Goal: Find specific page/section: Find specific page/section

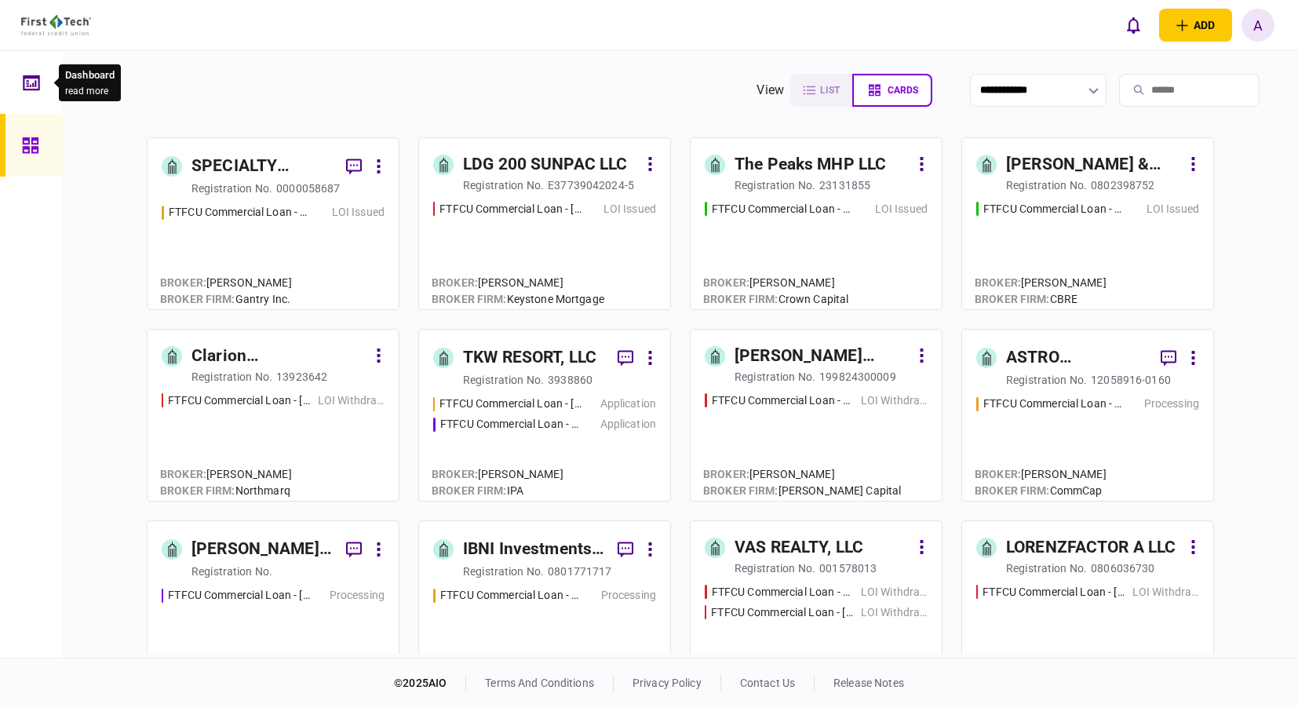
click at [30, 79] on icon at bounding box center [31, 83] width 17 height 18
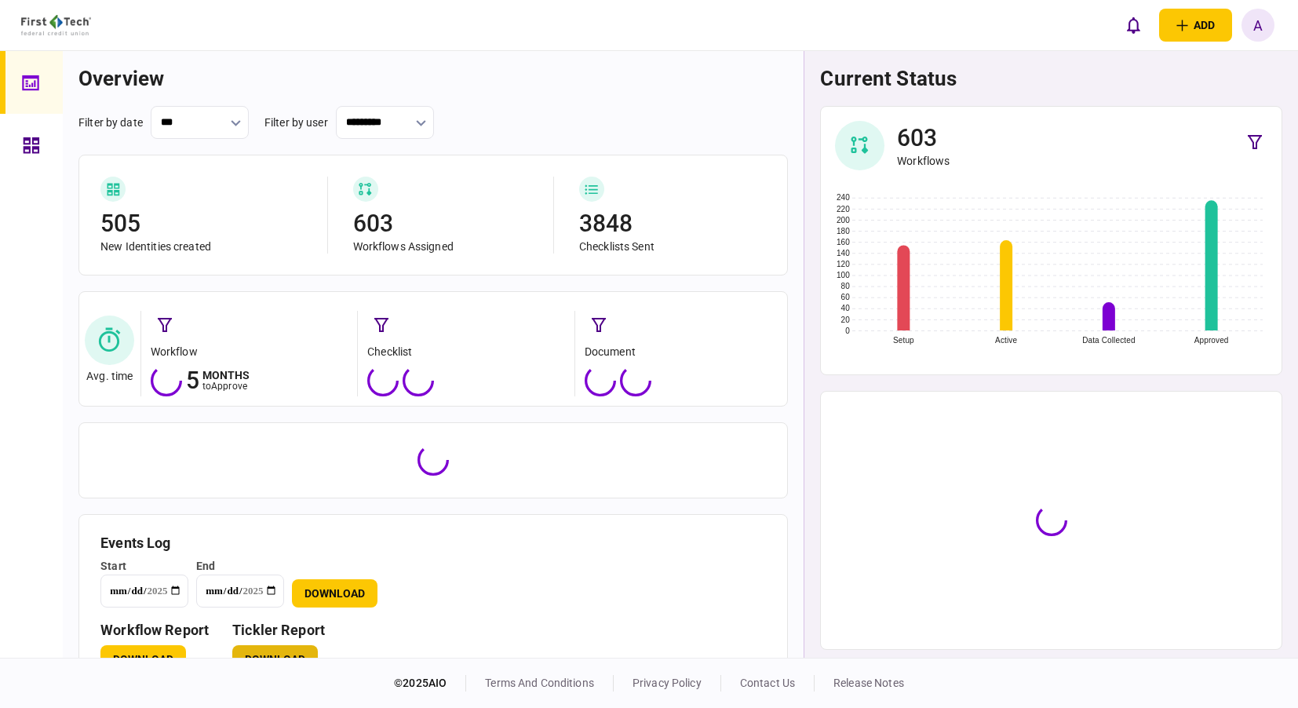
click at [293, 650] on button "Download" at bounding box center [275, 659] width 86 height 28
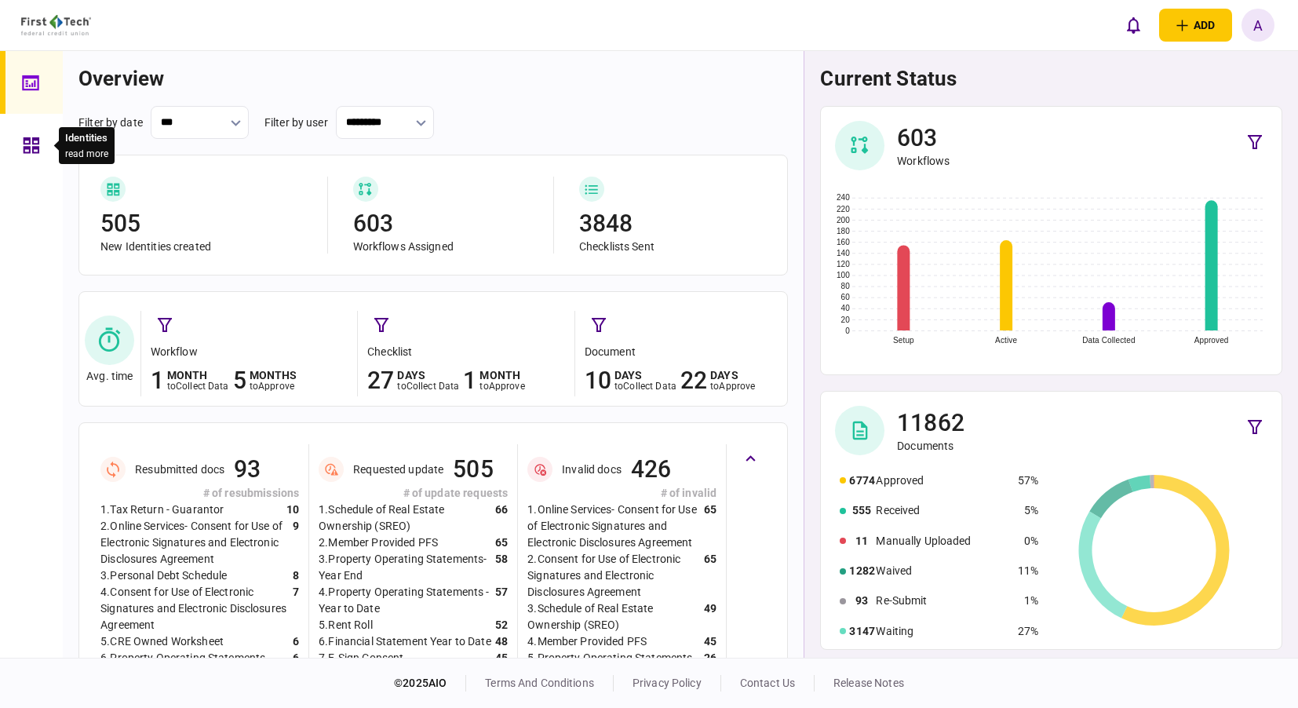
click at [38, 147] on icon at bounding box center [32, 145] width 16 height 16
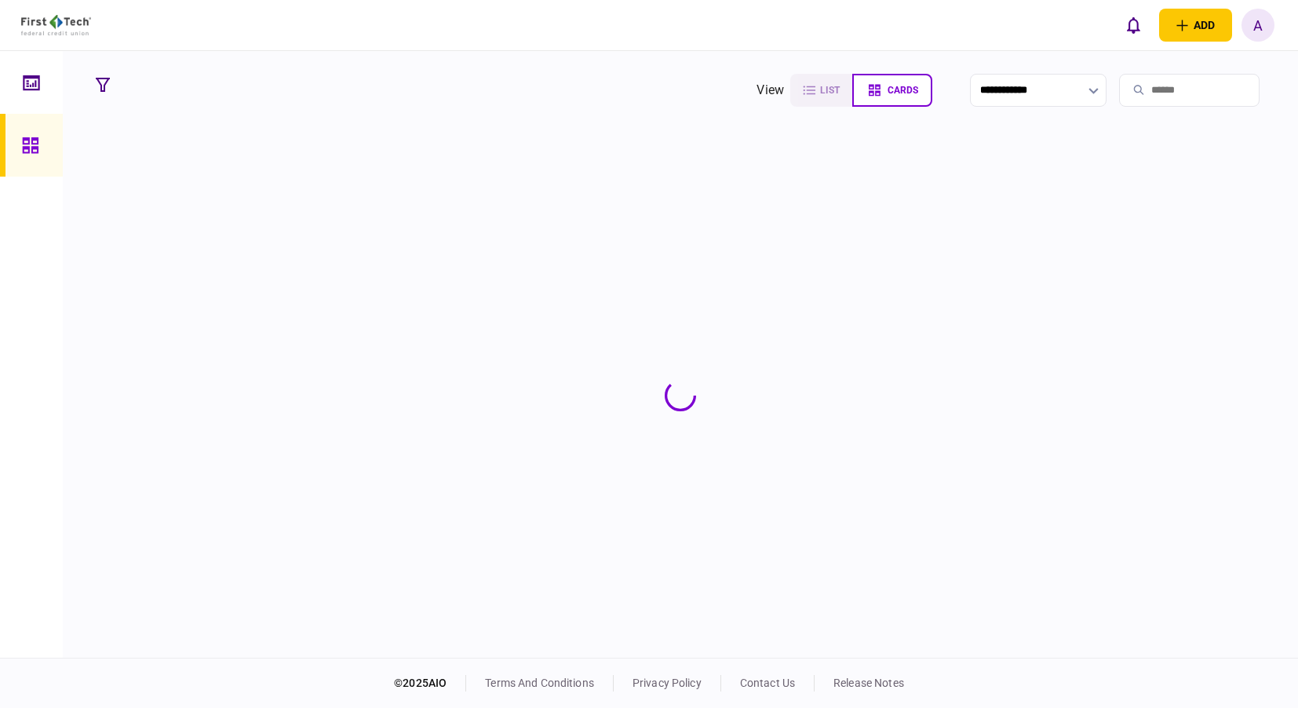
click at [1143, 86] on input "search" at bounding box center [1189, 90] width 140 height 33
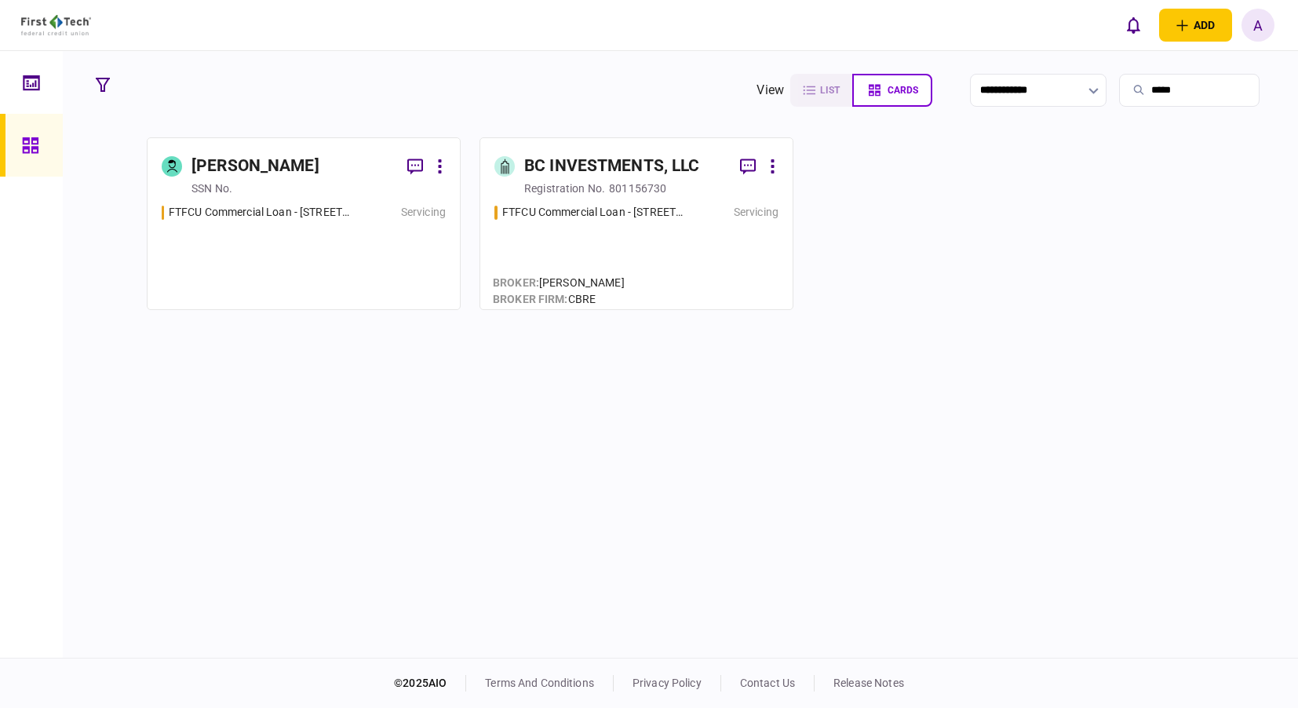
type input "*****"
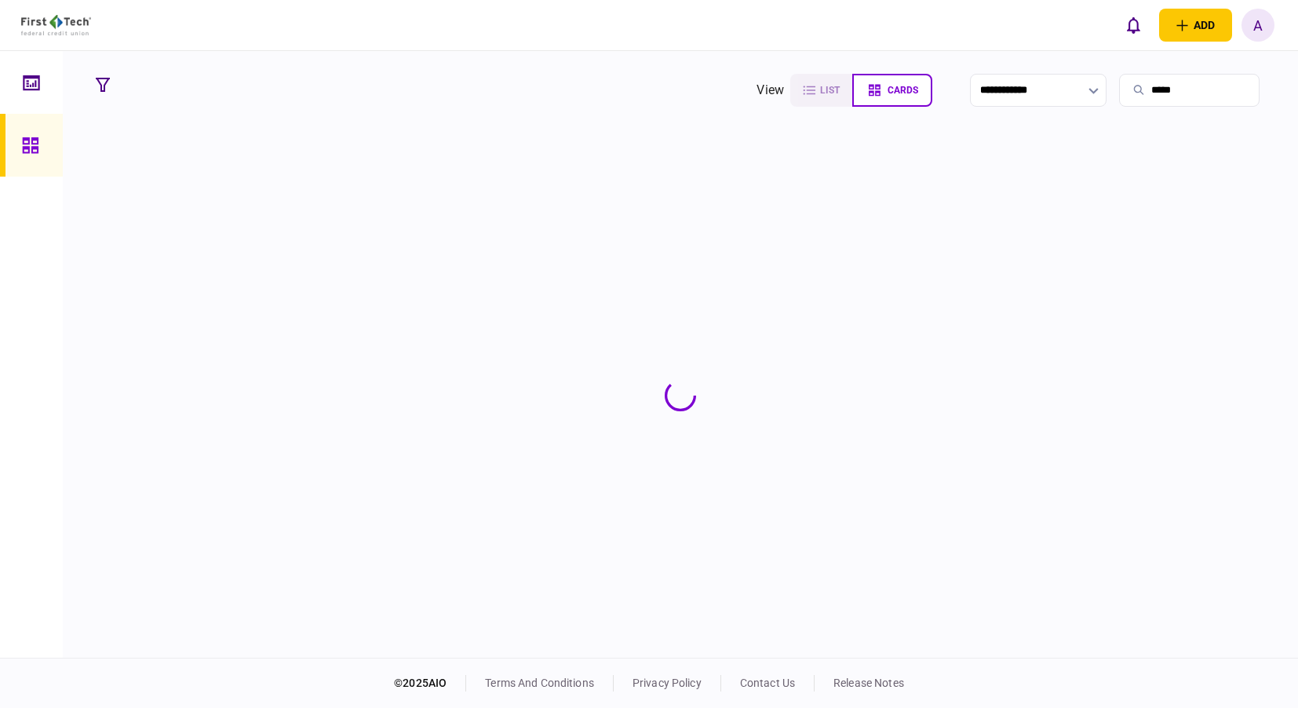
click at [275, 217] on section at bounding box center [680, 395] width 1183 height 516
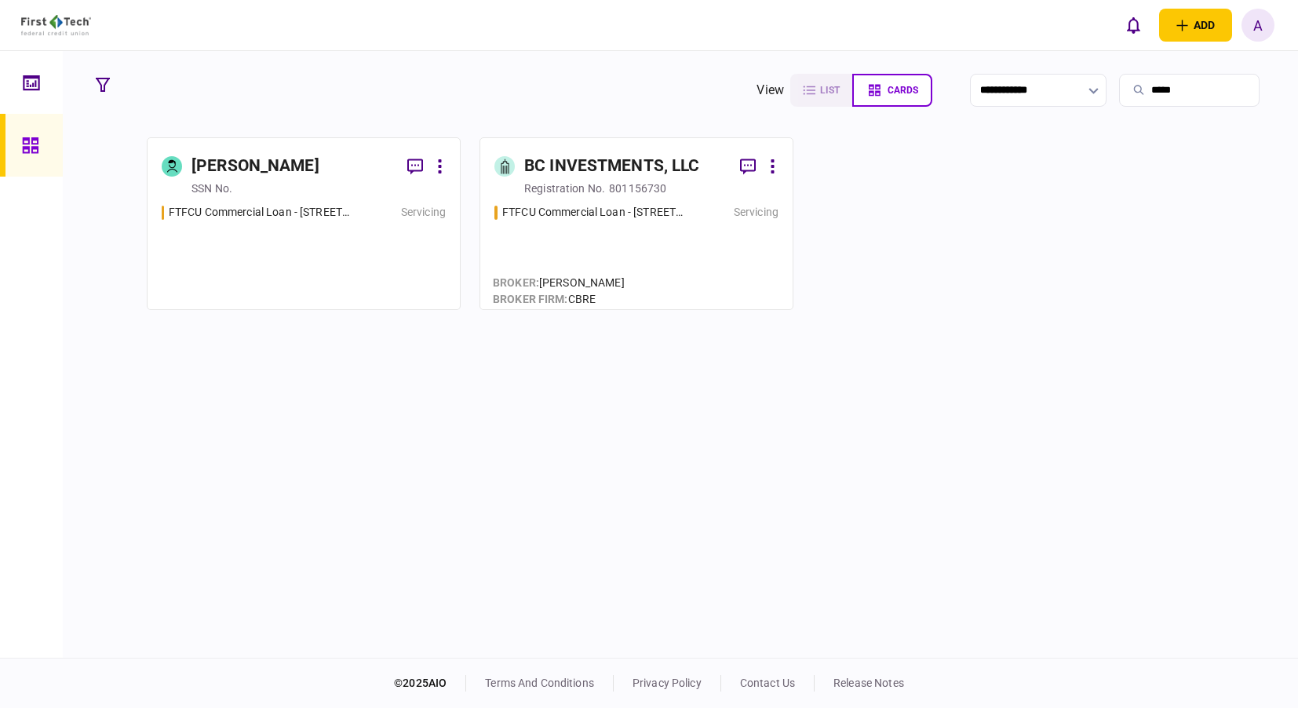
click at [246, 169] on div "[PERSON_NAME]" at bounding box center [255, 166] width 128 height 25
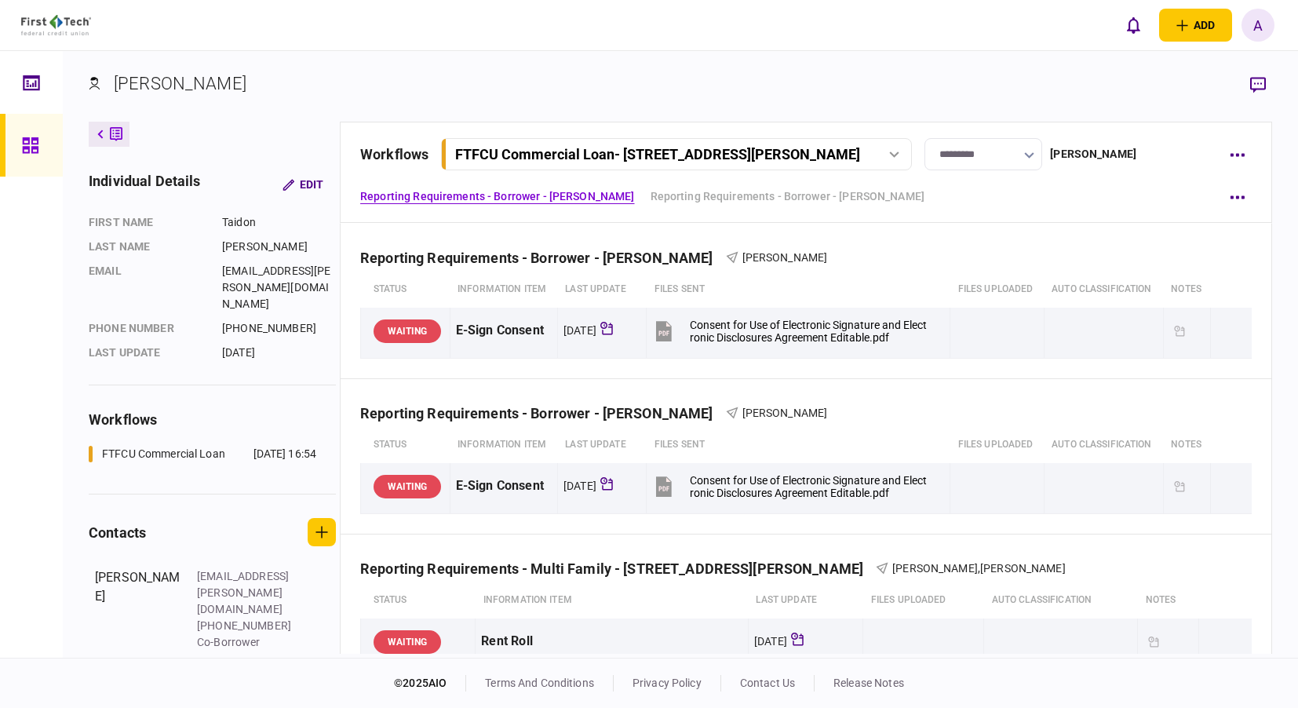
click at [35, 146] on icon at bounding box center [30, 145] width 16 height 16
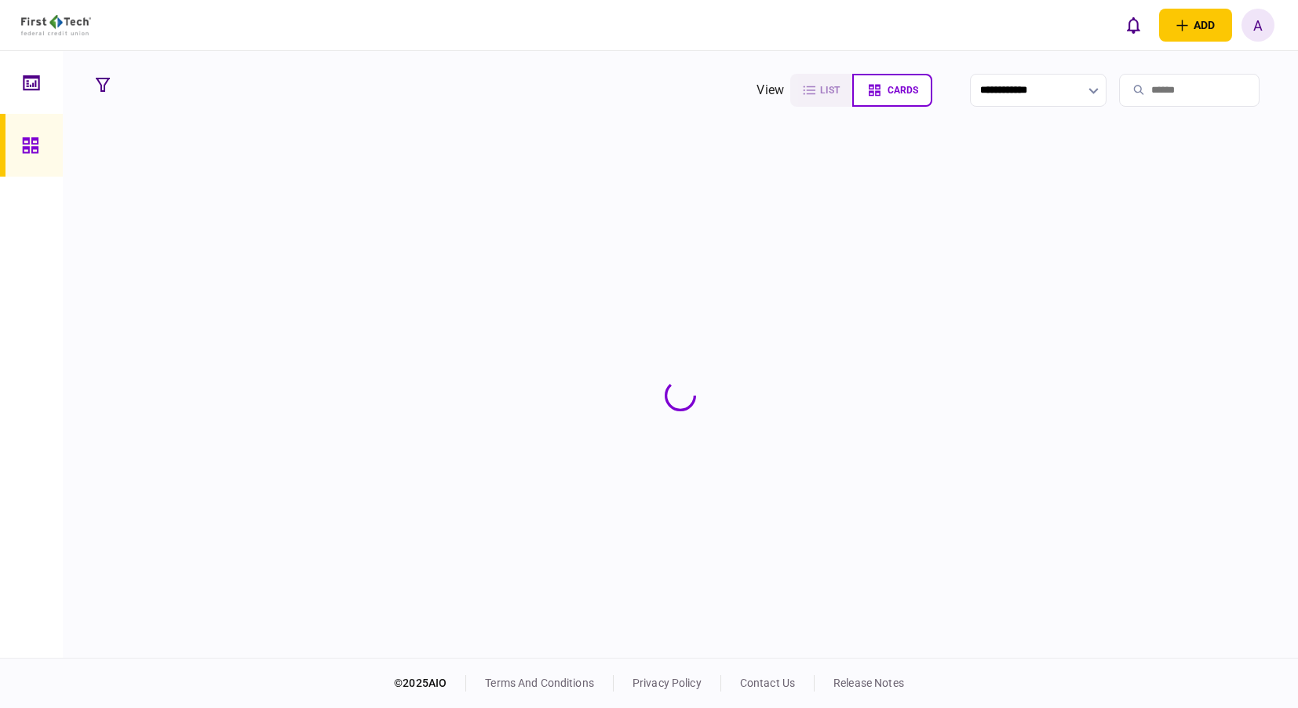
click at [1127, 98] on input "search" at bounding box center [1189, 90] width 140 height 33
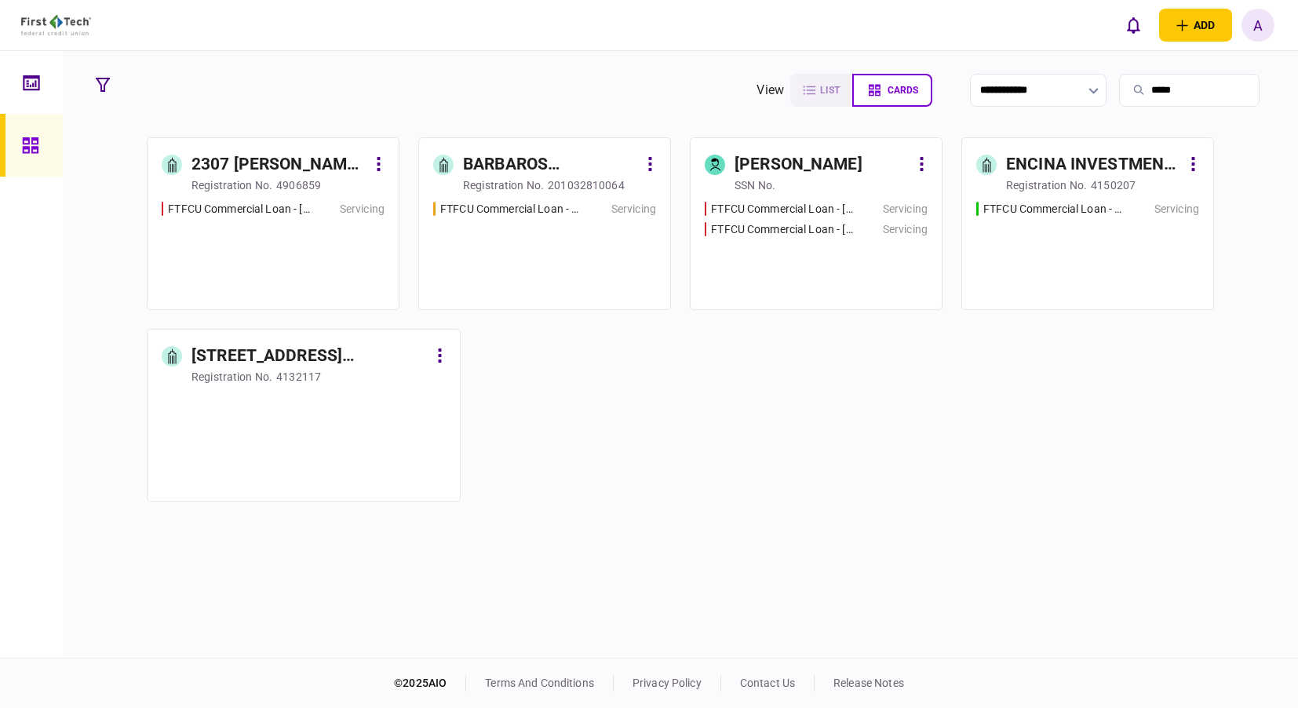
type input "*****"
click at [544, 171] on div "BARBAROS INVESTMENTS I, LLC" at bounding box center [550, 164] width 175 height 25
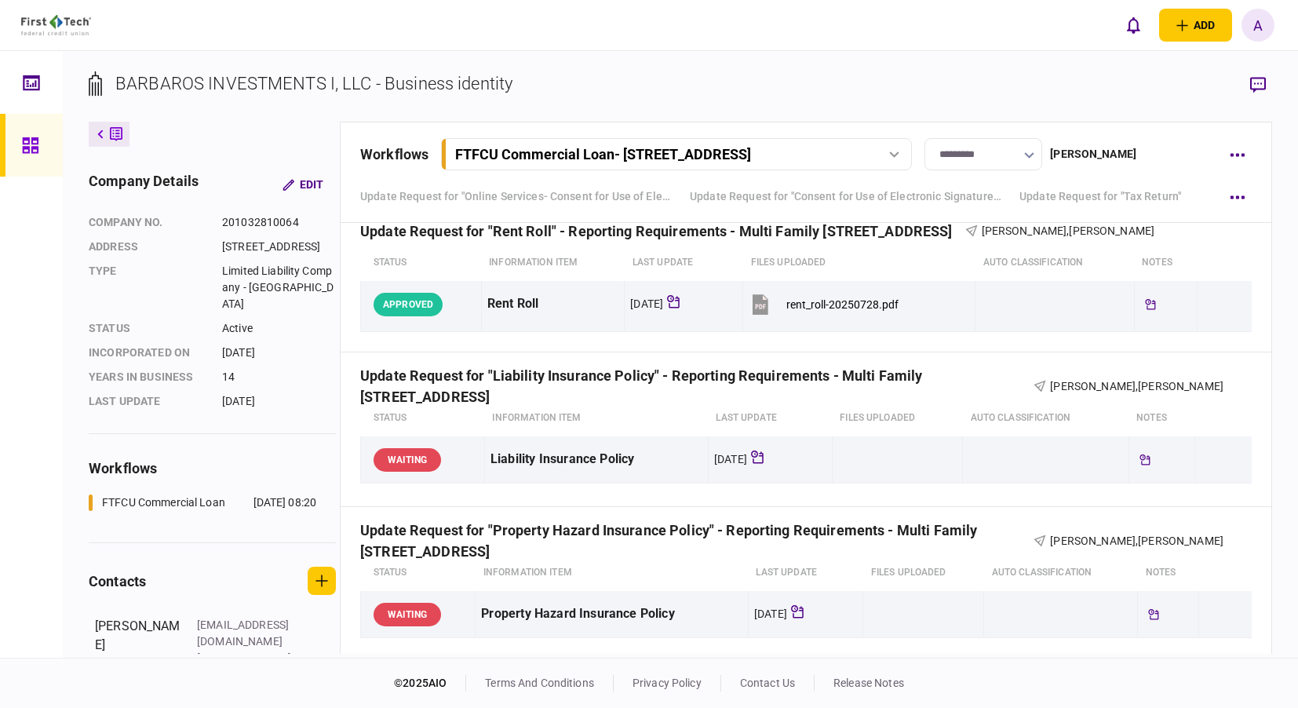
scroll to position [1647, 0]
